Goal: Find specific page/section: Locate a particular part of the current website

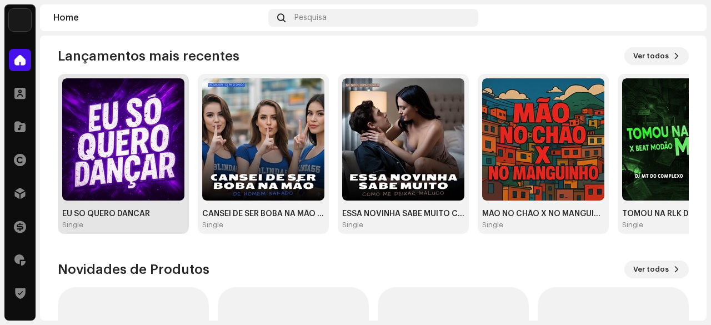
scroll to position [114, 0]
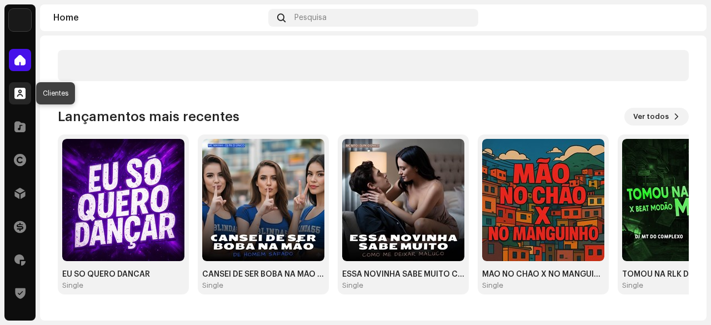
click at [21, 89] on span at bounding box center [19, 93] width 11 height 9
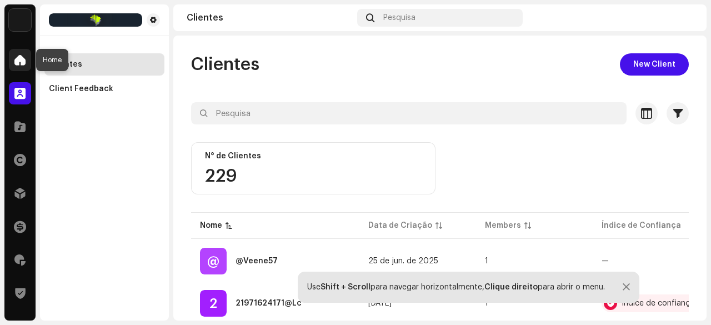
click at [18, 59] on span at bounding box center [19, 60] width 11 height 9
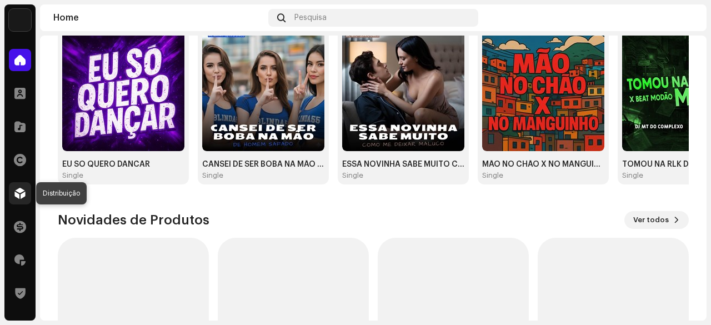
scroll to position [109, 0]
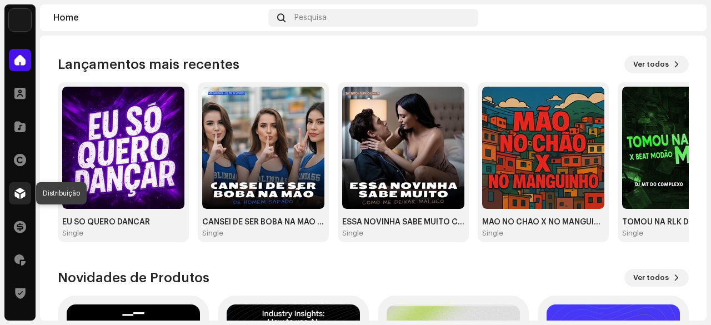
click at [20, 193] on span at bounding box center [19, 193] width 11 height 9
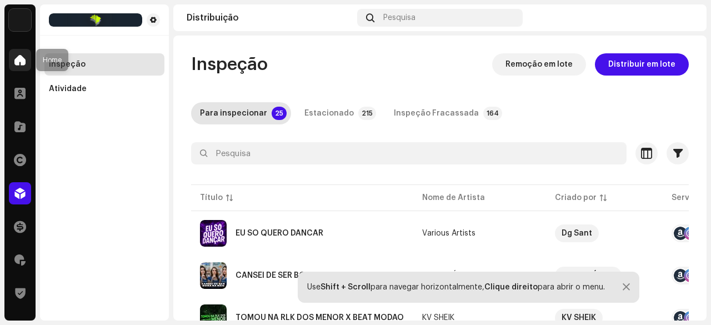
click at [14, 57] on span at bounding box center [19, 60] width 11 height 9
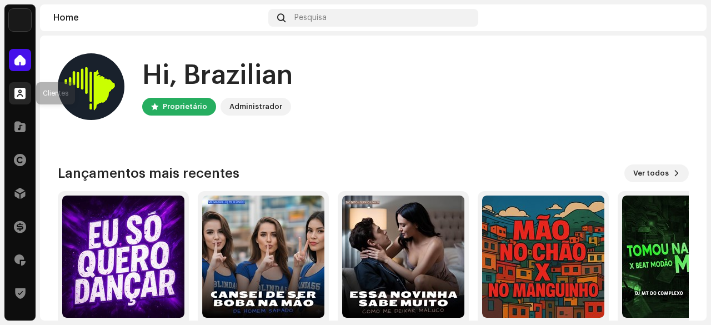
click at [17, 94] on span at bounding box center [19, 93] width 11 height 9
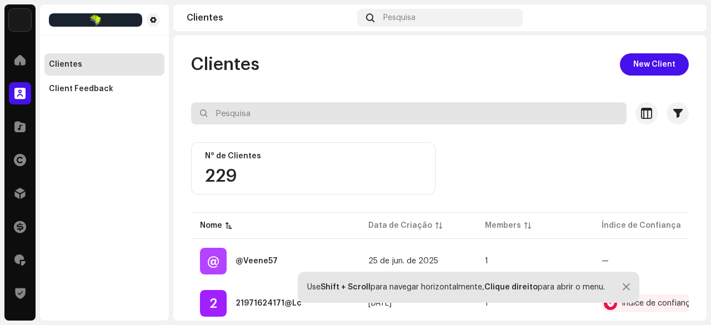
click at [244, 108] on input "text" at bounding box center [408, 113] width 435 height 22
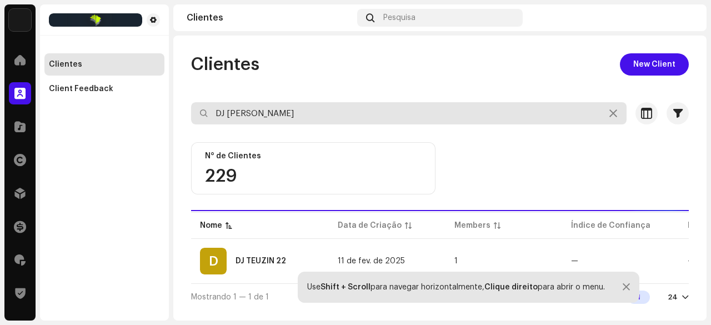
type input "DJ [PERSON_NAME]"
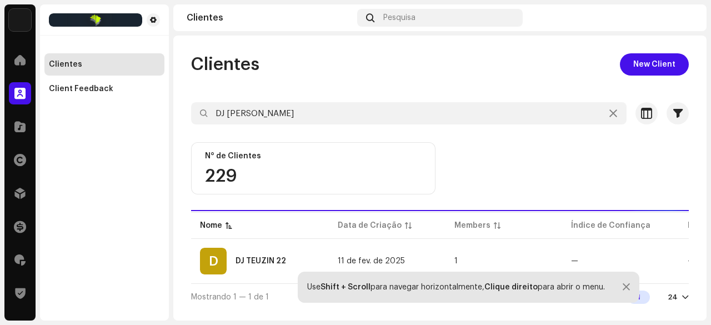
click at [274, 263] on div "DJ TEUZIN 22" at bounding box center [260, 261] width 51 height 8
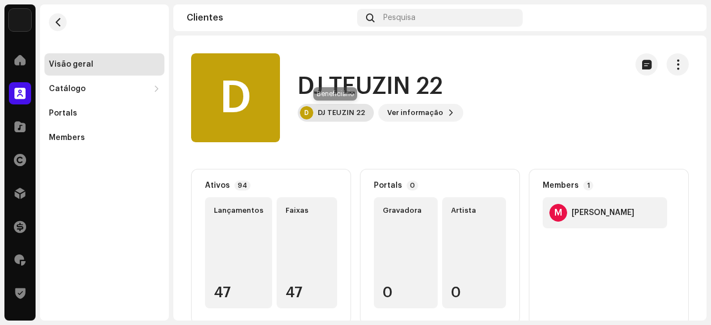
click at [347, 117] on div "DJ TEUZIN 22" at bounding box center [341, 112] width 47 height 9
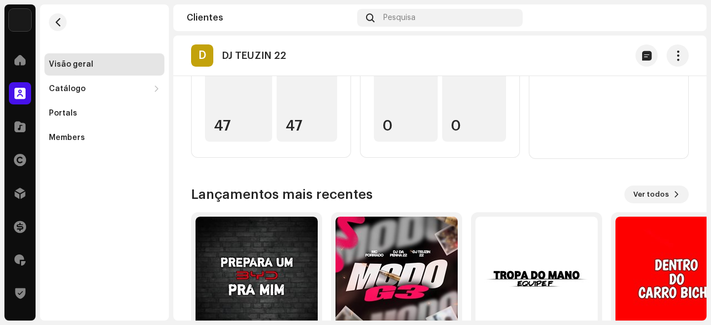
scroll to position [2, 0]
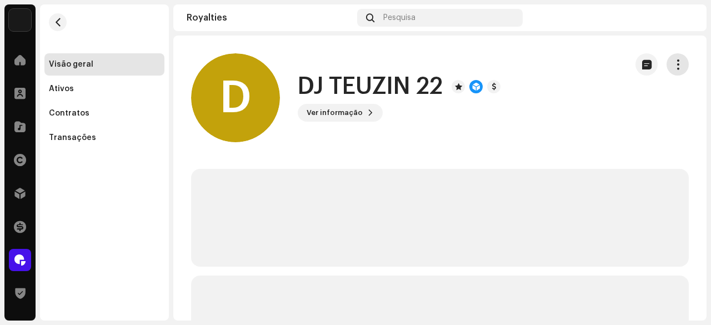
click at [675, 61] on span "button" at bounding box center [678, 64] width 11 height 9
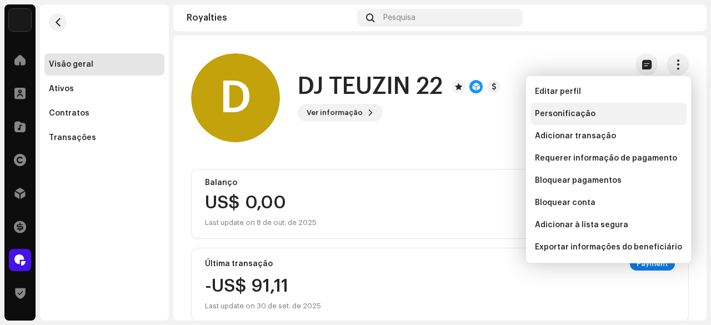
click at [549, 112] on span "Personificação" at bounding box center [565, 113] width 61 height 9
